Goal: Complete application form: Complete application form

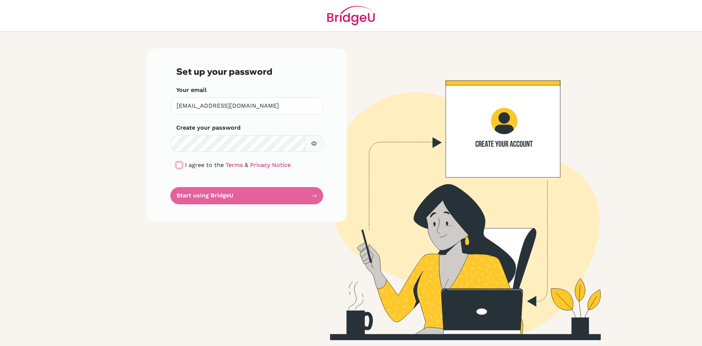
click at [179, 168] on input "checkbox" at bounding box center [179, 165] width 6 height 6
checkbox input "true"
click at [212, 193] on button "Start using BridgeU" at bounding box center [246, 195] width 153 height 17
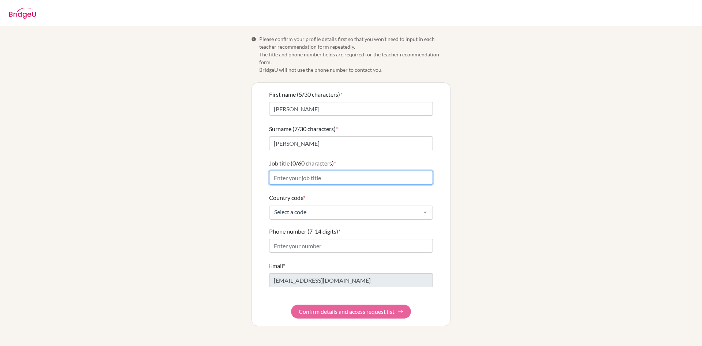
click at [307, 170] on input "Job title (0/60 characters) *" at bounding box center [351, 177] width 164 height 14
type input "E"
type input "High School English Teacher"
click at [338, 208] on div "Select a code" at bounding box center [351, 212] width 164 height 15
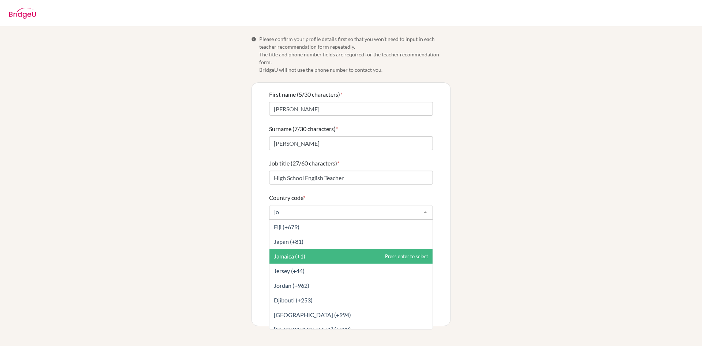
type input "jor"
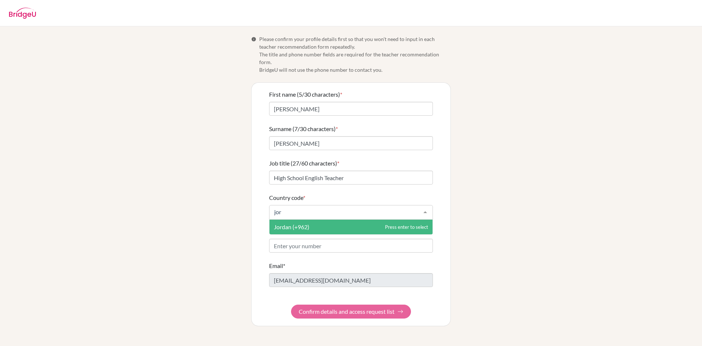
click at [341, 219] on span "Jordan (+962)" at bounding box center [351, 226] width 163 height 15
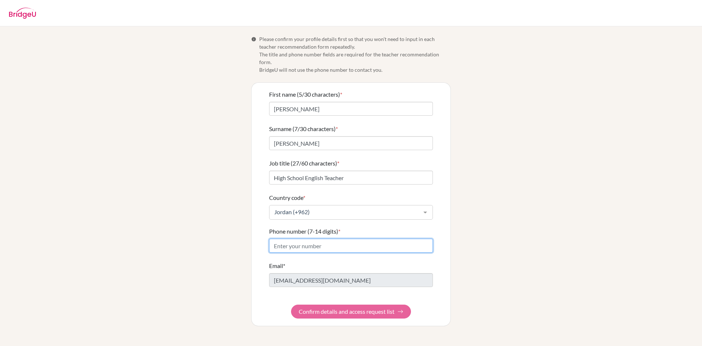
click at [311, 240] on input "Phone number (7-14 digits) *" at bounding box center [351, 246] width 164 height 14
type input "[PHONE_NUMBER]"
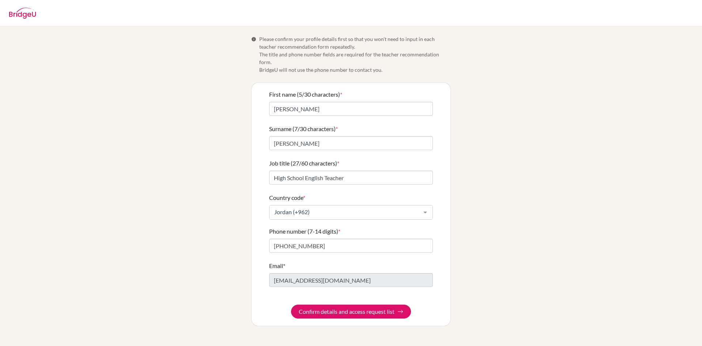
drag, startPoint x: 517, startPoint y: 298, endPoint x: 388, endPoint y: 318, distance: 130.2
click at [490, 300] on div "Info Please confirm your profile details first so that you won’t need to input …" at bounding box center [351, 180] width 417 height 291
click at [388, 307] on button "Confirm details and access request list" at bounding box center [351, 311] width 120 height 14
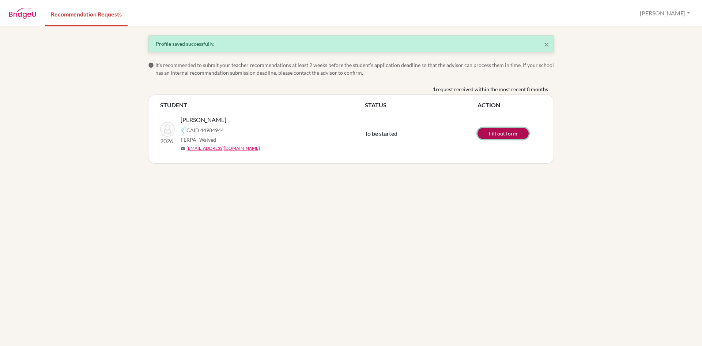
click at [512, 129] on link "Fill out form" at bounding box center [503, 133] width 51 height 11
